Goal: Task Accomplishment & Management: Manage account settings

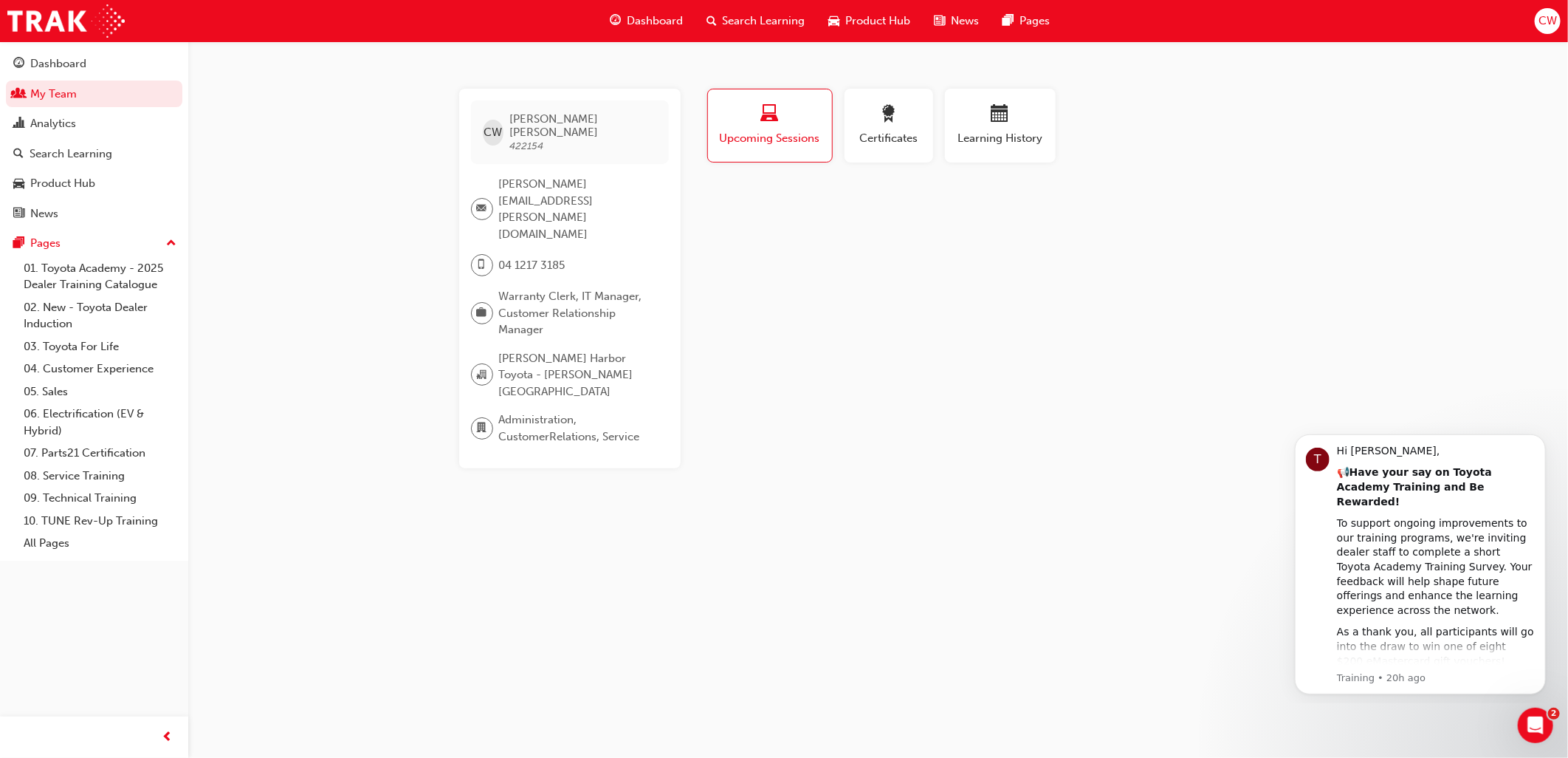
click at [1548, 19] on span "CW" at bounding box center [1548, 21] width 19 height 17
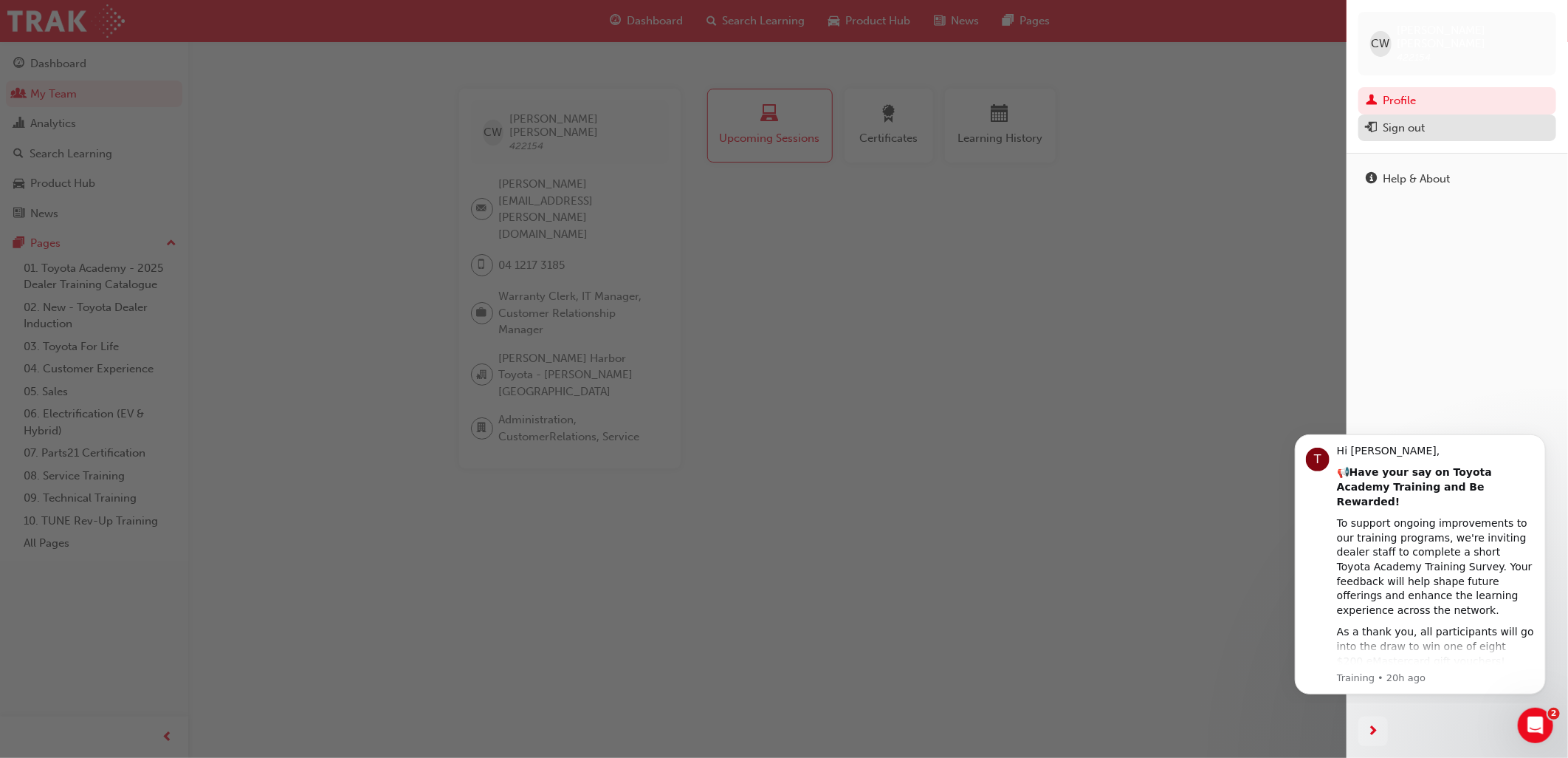
click at [1406, 120] on div "Sign out" at bounding box center [1403, 128] width 42 height 17
